Goal: Task Accomplishment & Management: Complete application form

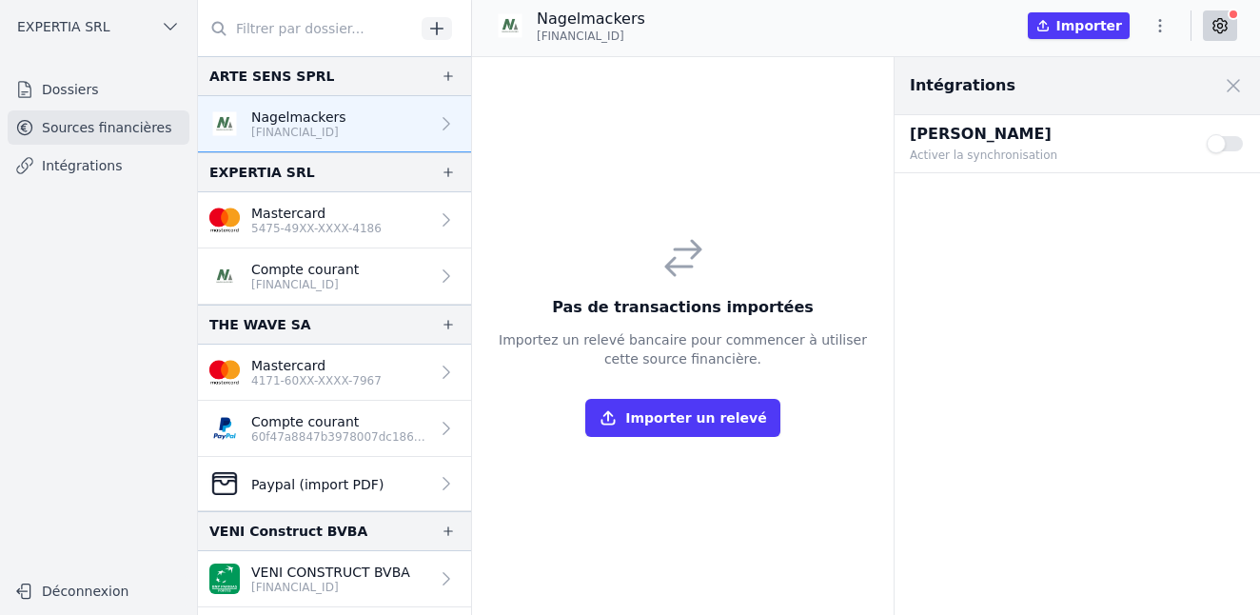
click at [61, 96] on link "Dossiers" at bounding box center [99, 89] width 182 height 34
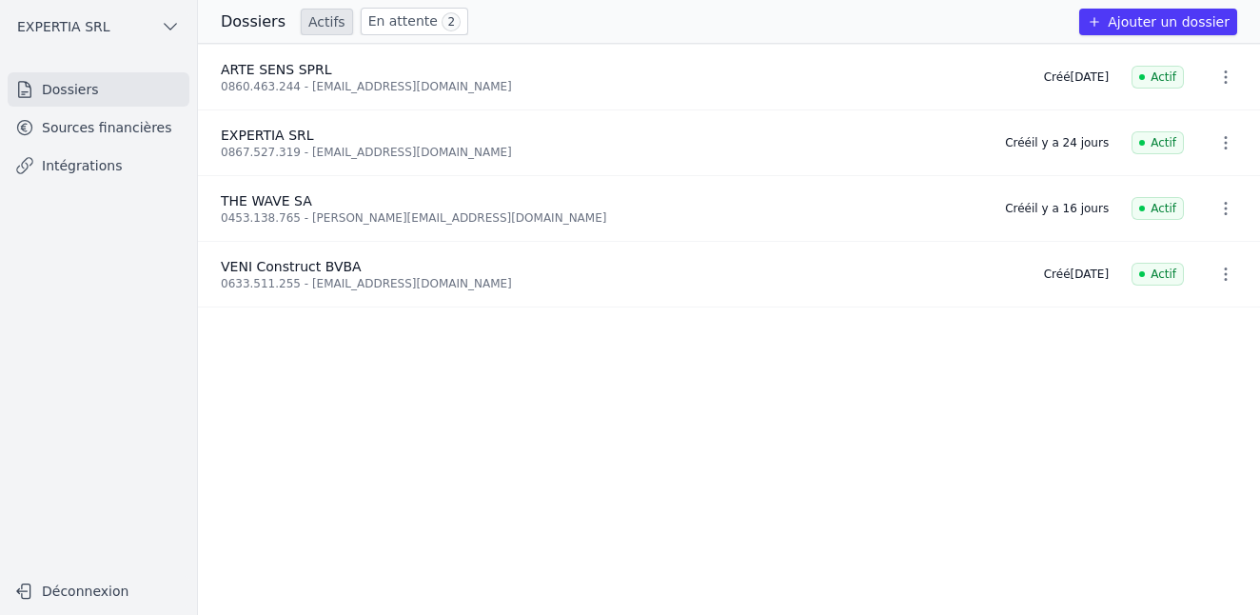
click at [1115, 12] on button "Ajouter un dossier" at bounding box center [1158, 22] width 158 height 27
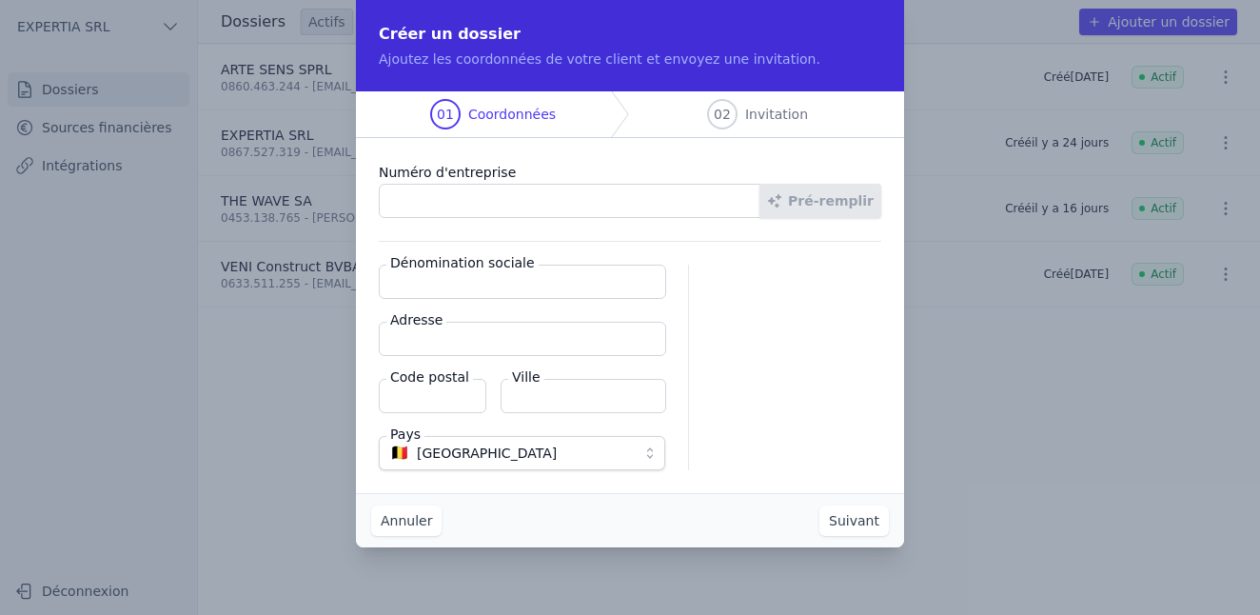
click at [422, 205] on input "Numéro d'entreprise" at bounding box center [570, 201] width 382 height 34
paste input "5049.688.35"
click at [391, 203] on input "5049.688.35" at bounding box center [570, 201] width 382 height 34
type input "0504.968.835"
click at [825, 204] on button "Pré-remplir" at bounding box center [821, 201] width 122 height 34
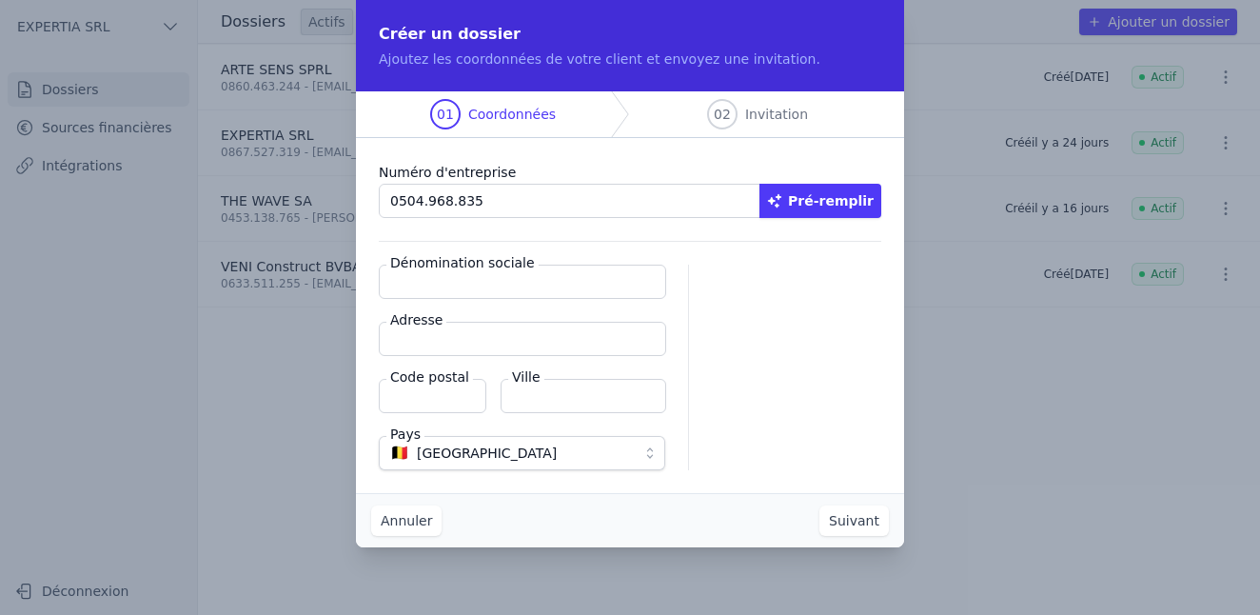
type input "RENO CONSTRUCT SOLUTIONS SRL"
type input "Avenue du Polo 71"
type input "1150"
type input "Woluwe-[GEOGRAPHIC_DATA]"
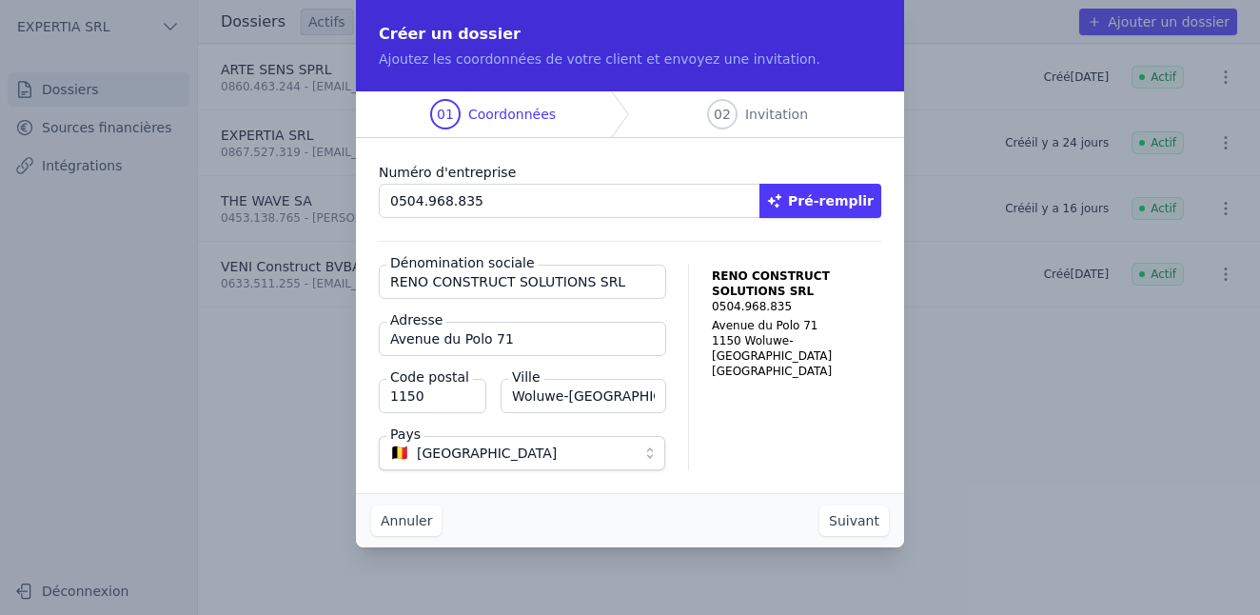
click at [873, 527] on button "Suivant" at bounding box center [853, 520] width 69 height 30
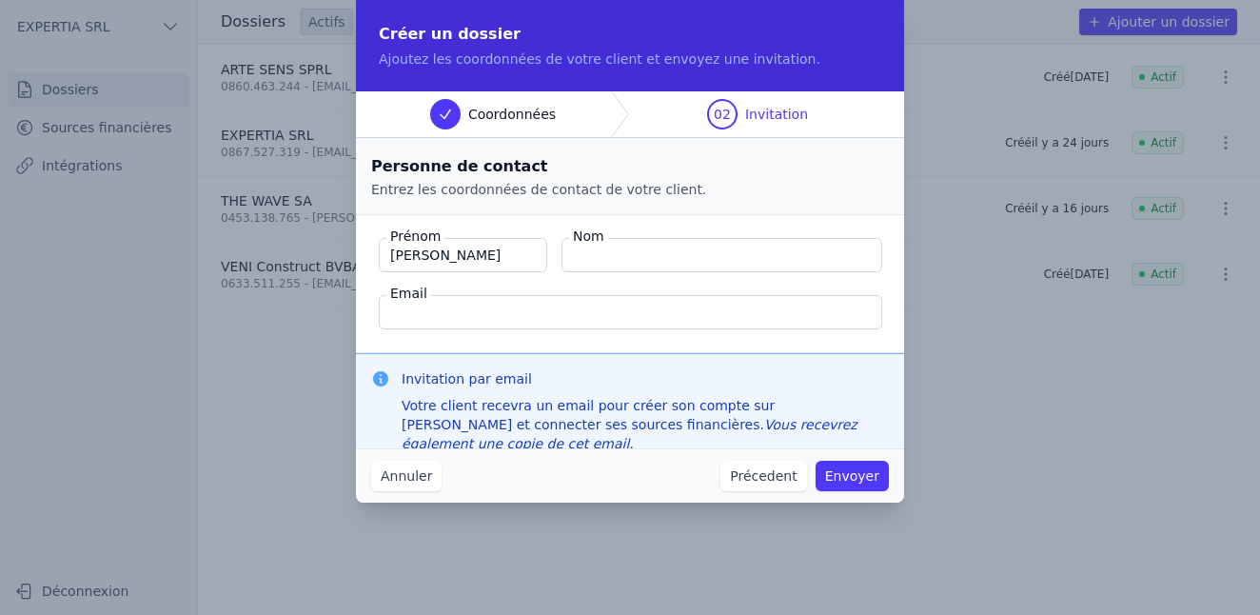
type input "[PERSON_NAME]"
click at [640, 256] on input "Nom" at bounding box center [722, 255] width 321 height 34
type input "Mergen"
click at [501, 306] on input "Email" at bounding box center [630, 312] width 503 height 34
paste input "[EMAIL_ADDRESS][DOMAIN_NAME]"
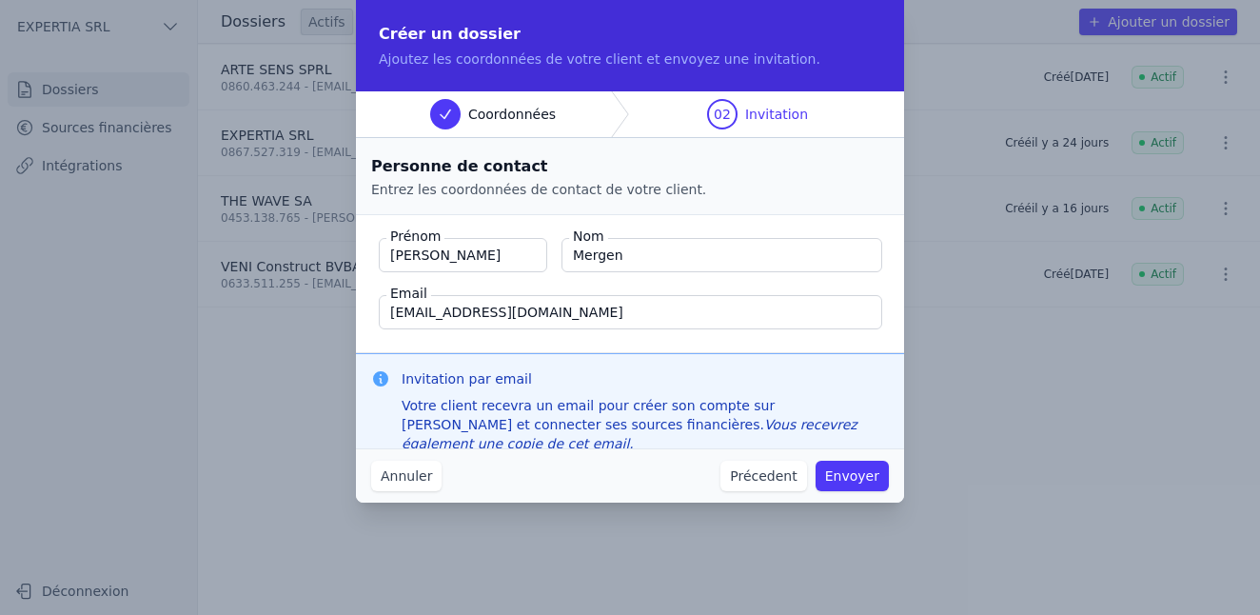
type input "[EMAIL_ADDRESS][DOMAIN_NAME]"
click at [849, 483] on button "Envoyer" at bounding box center [852, 476] width 73 height 30
